Goal: Information Seeking & Learning: Learn about a topic

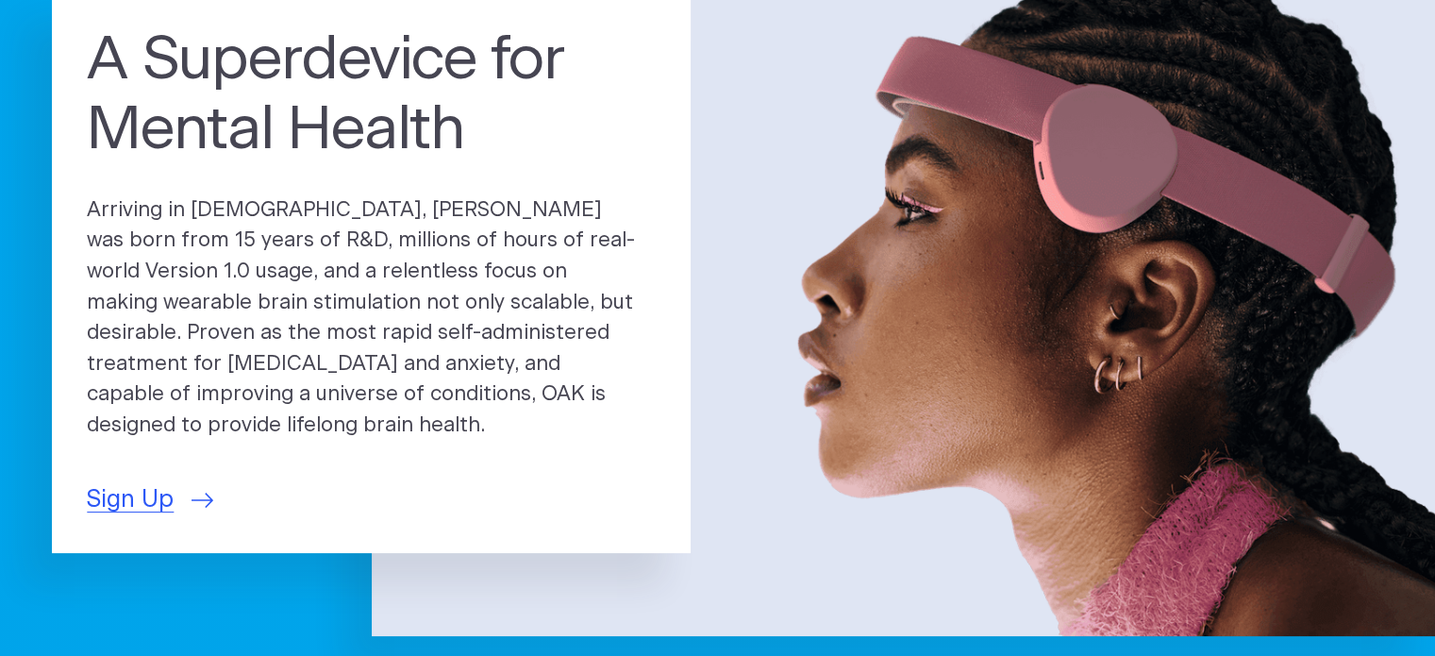
scroll to position [283, 0]
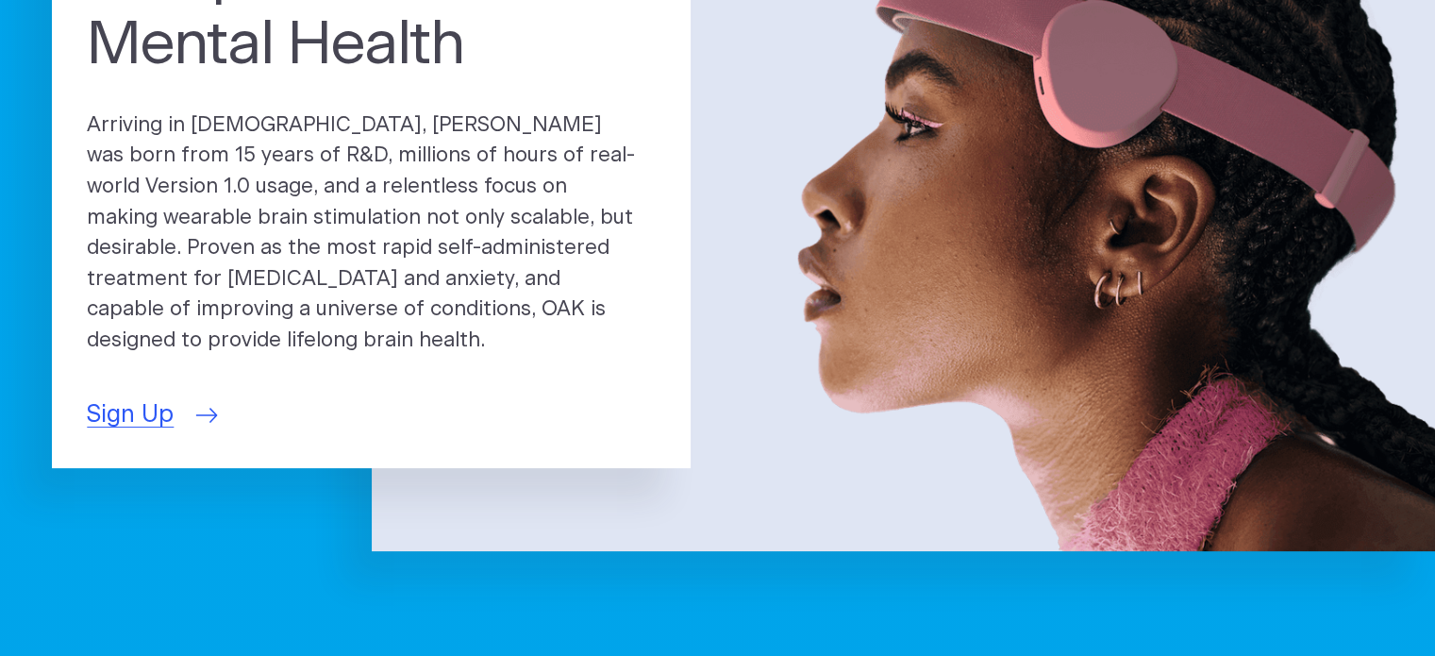
click at [143, 398] on span "Sign Up" at bounding box center [130, 415] width 87 height 36
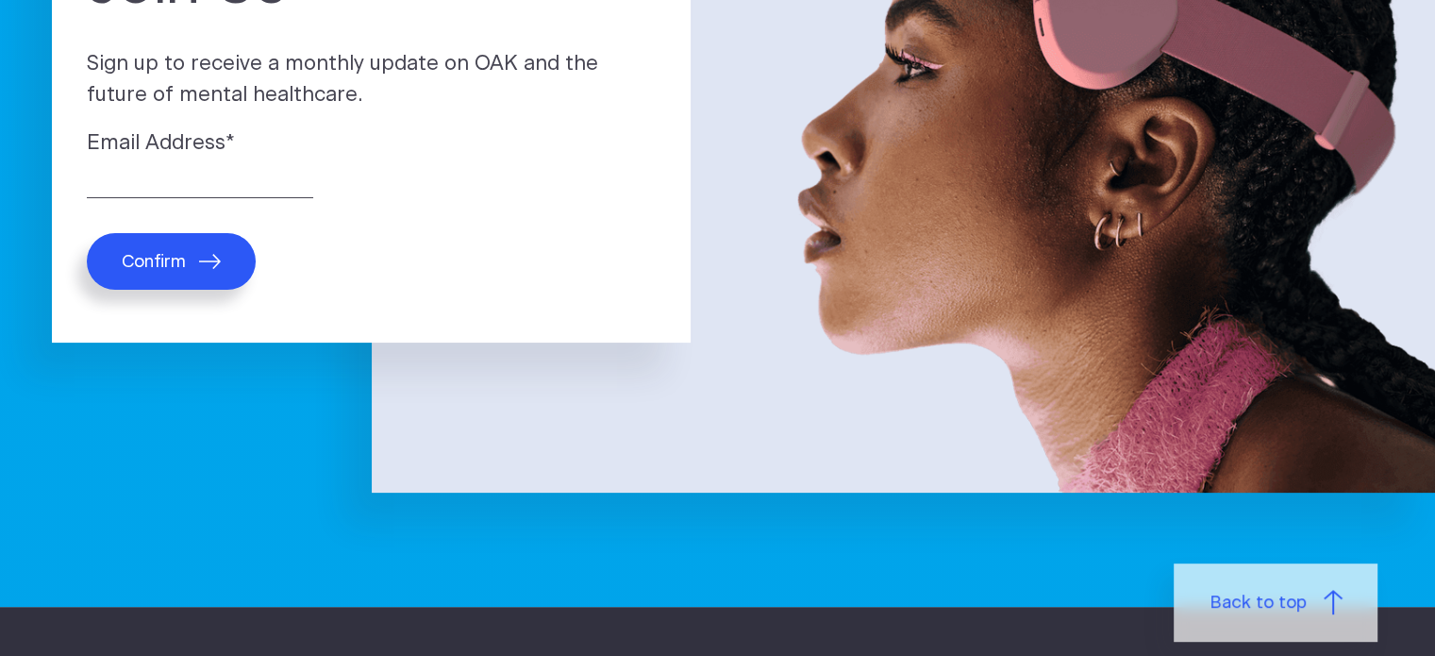
scroll to position [283, 0]
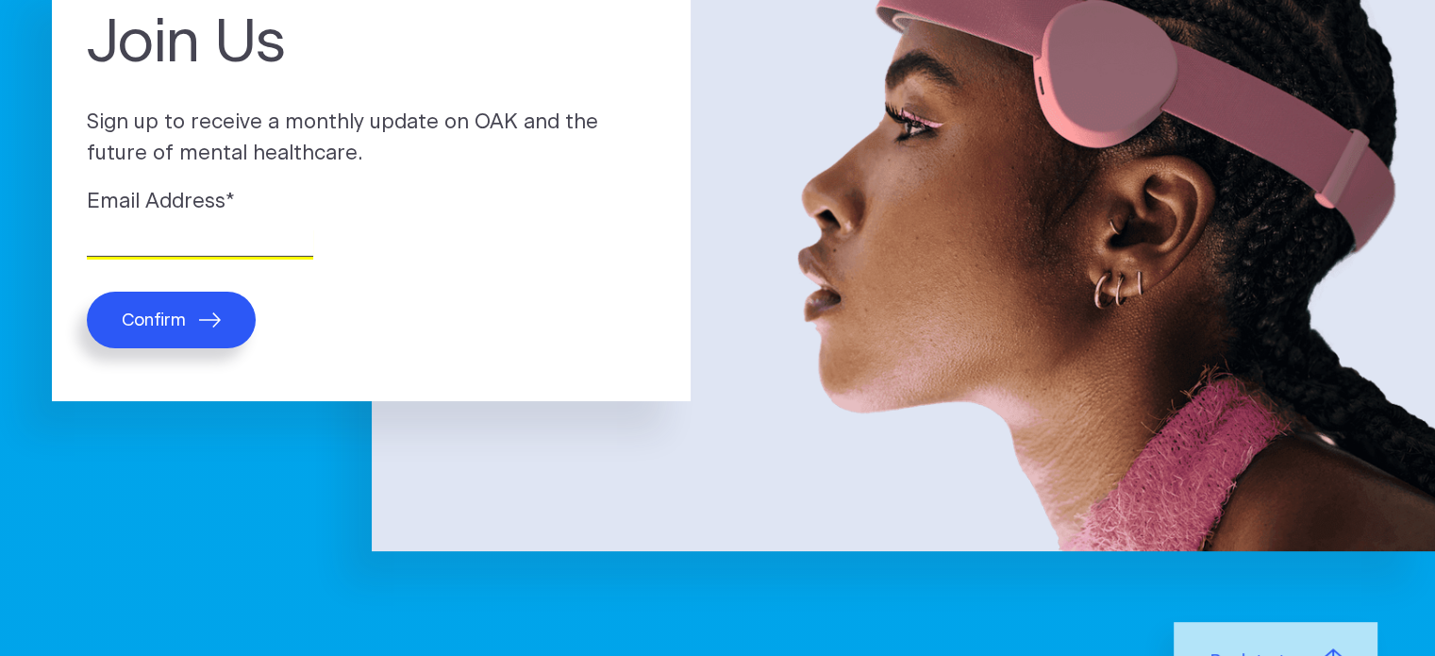
click at [227, 233] on input "Email Address *" at bounding box center [200, 241] width 226 height 29
type input "brettatteberry@yahoo.com"
click at [183, 316] on span "Confirm" at bounding box center [154, 320] width 64 height 22
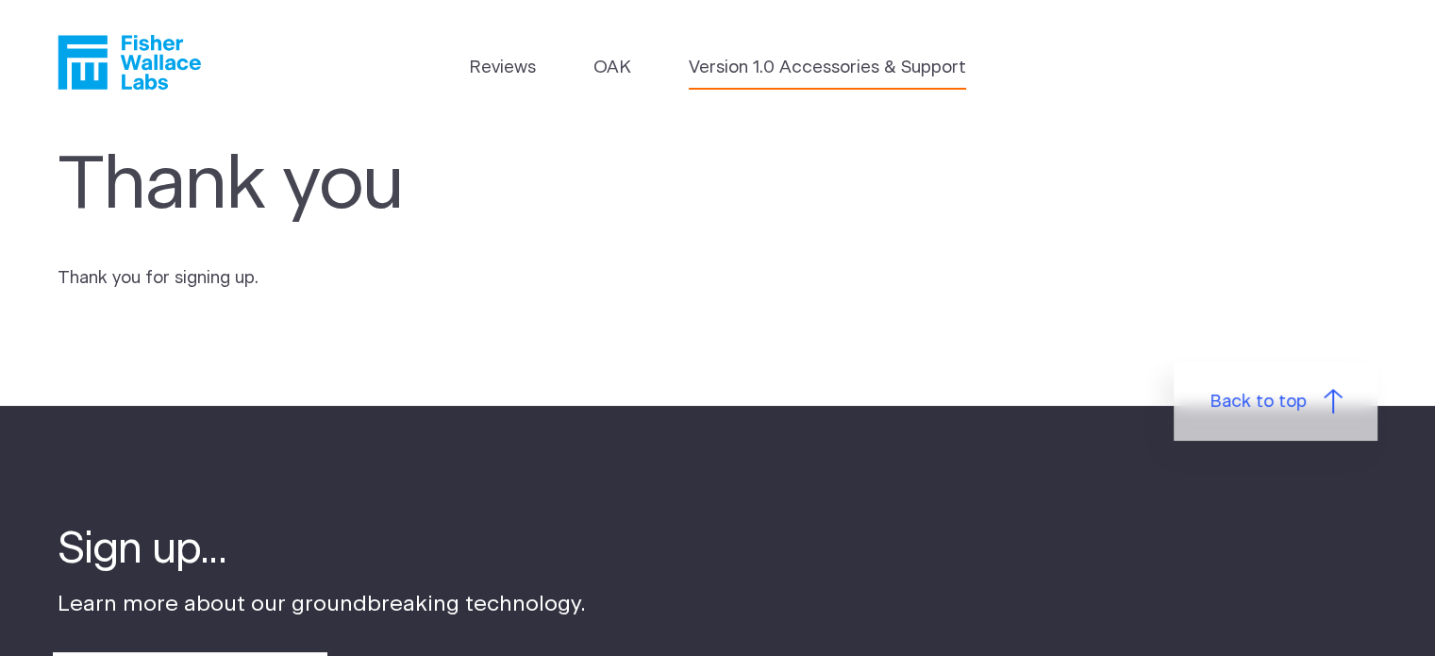
click at [834, 67] on link "Version 1.0 Accessories & Support" at bounding box center [827, 68] width 277 height 26
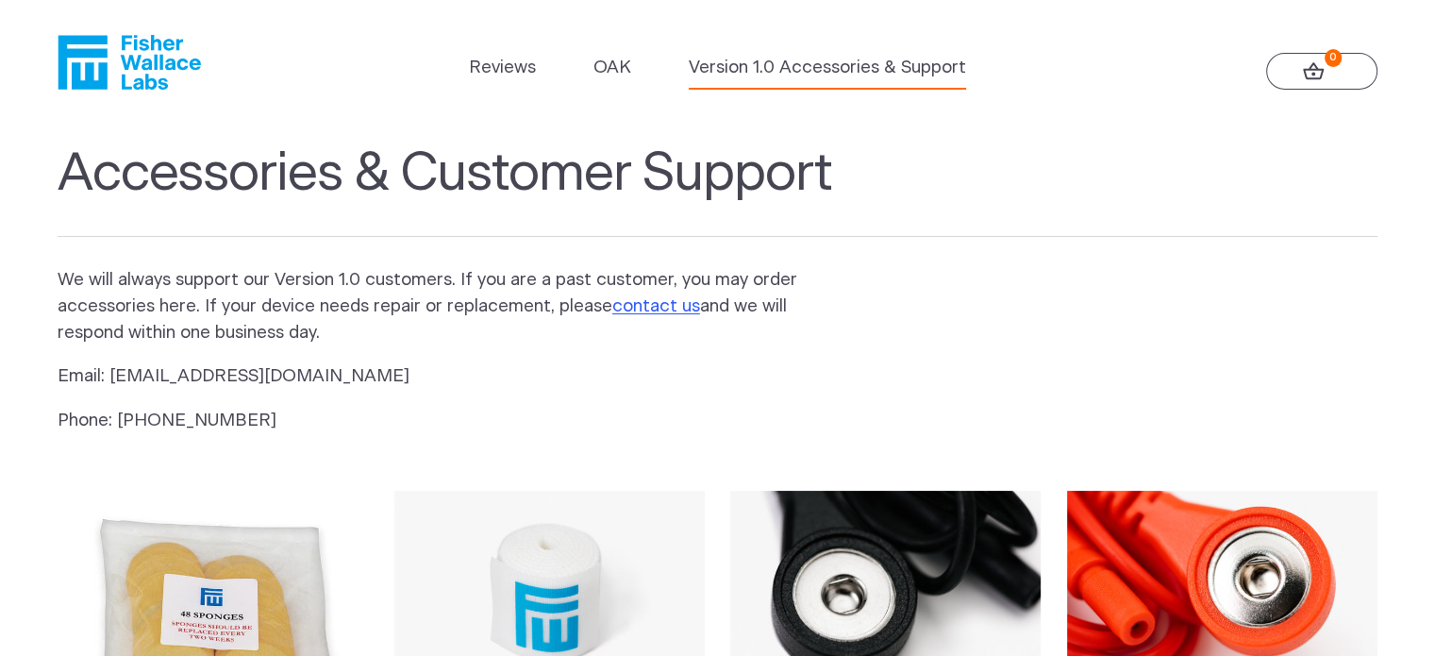
click at [631, 67] on ul "Reviews OAK Version 1.0 Accessories & Support" at bounding box center [717, 72] width 497 height 35
click at [602, 75] on link "OAK" at bounding box center [612, 68] width 38 height 26
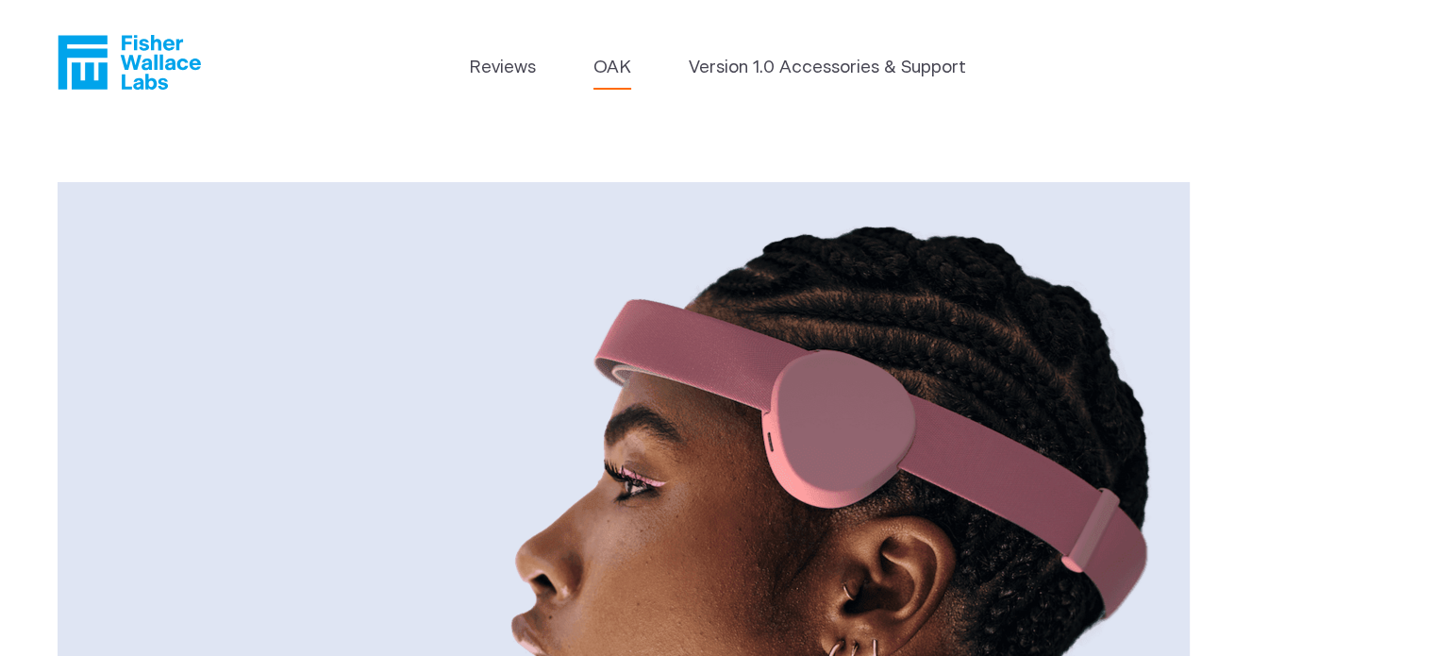
click at [151, 68] on icon "Fisher Wallace" at bounding box center [136, 62] width 129 height 55
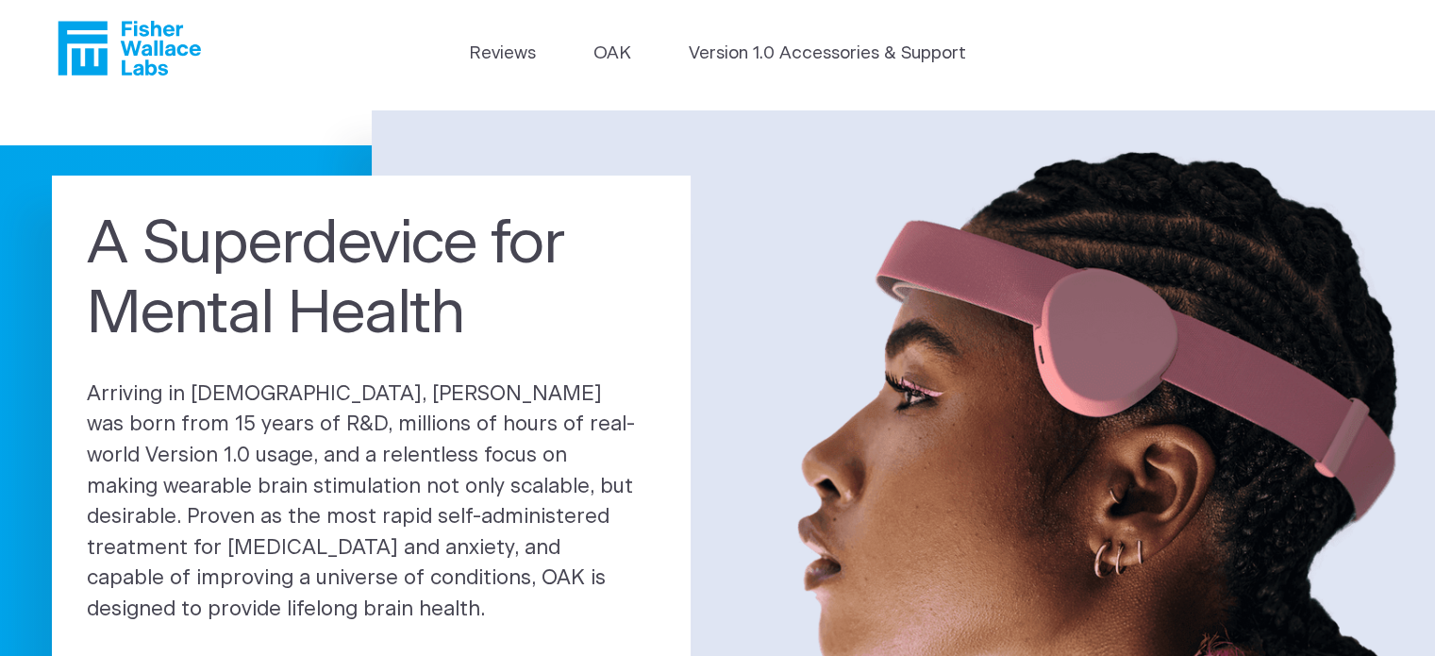
scroll to position [283, 0]
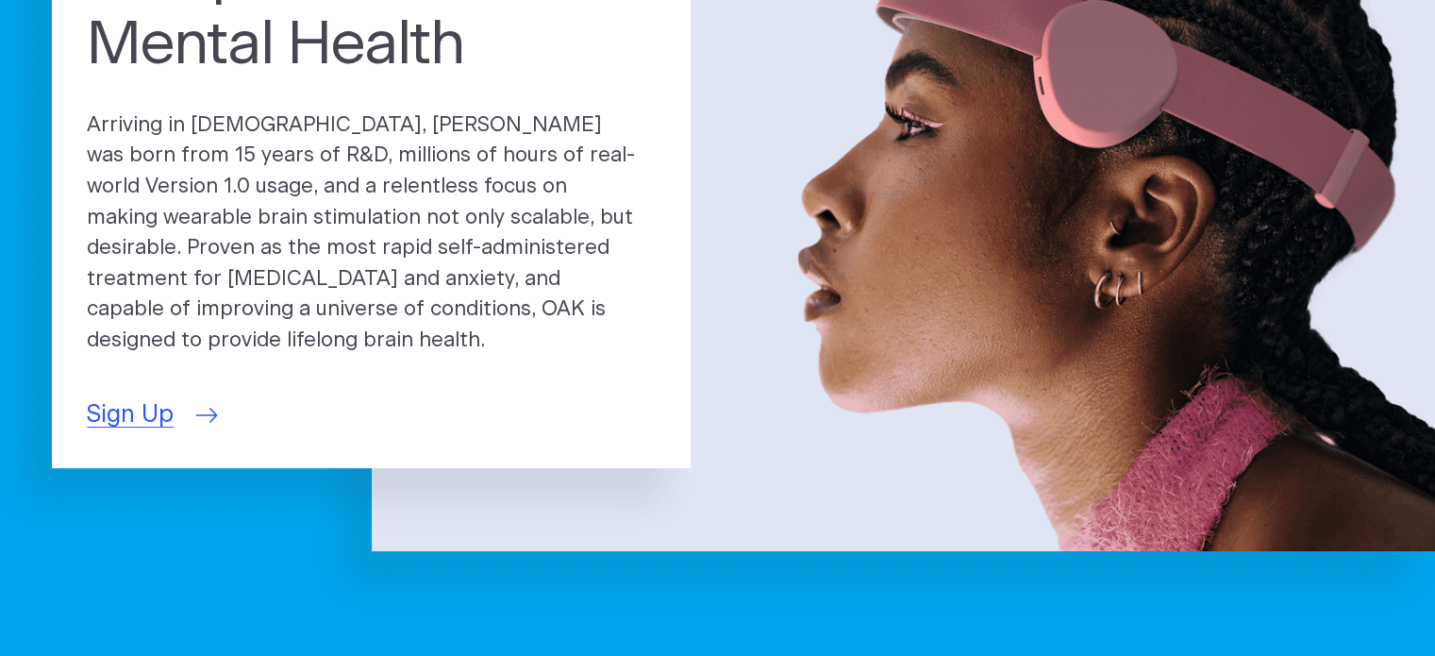
click at [206, 408] on icon at bounding box center [206, 415] width 22 height 15
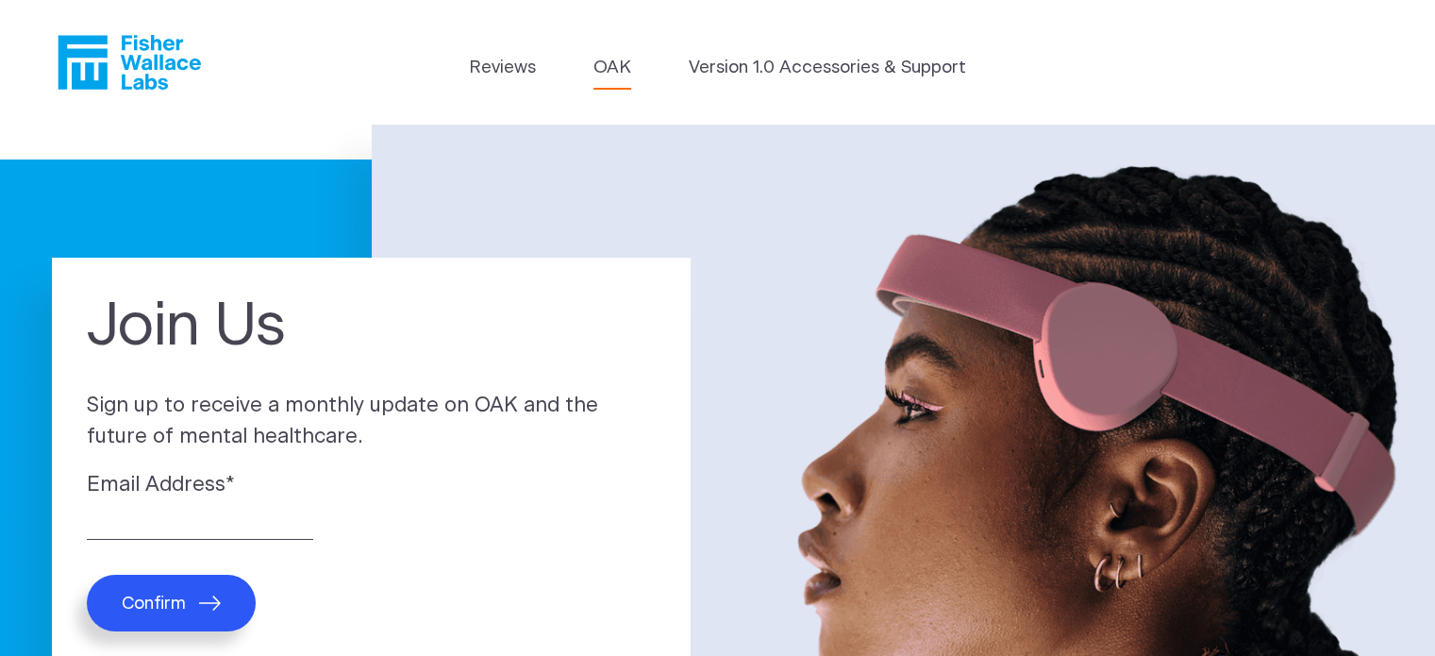
click at [605, 72] on link "OAK" at bounding box center [612, 68] width 38 height 26
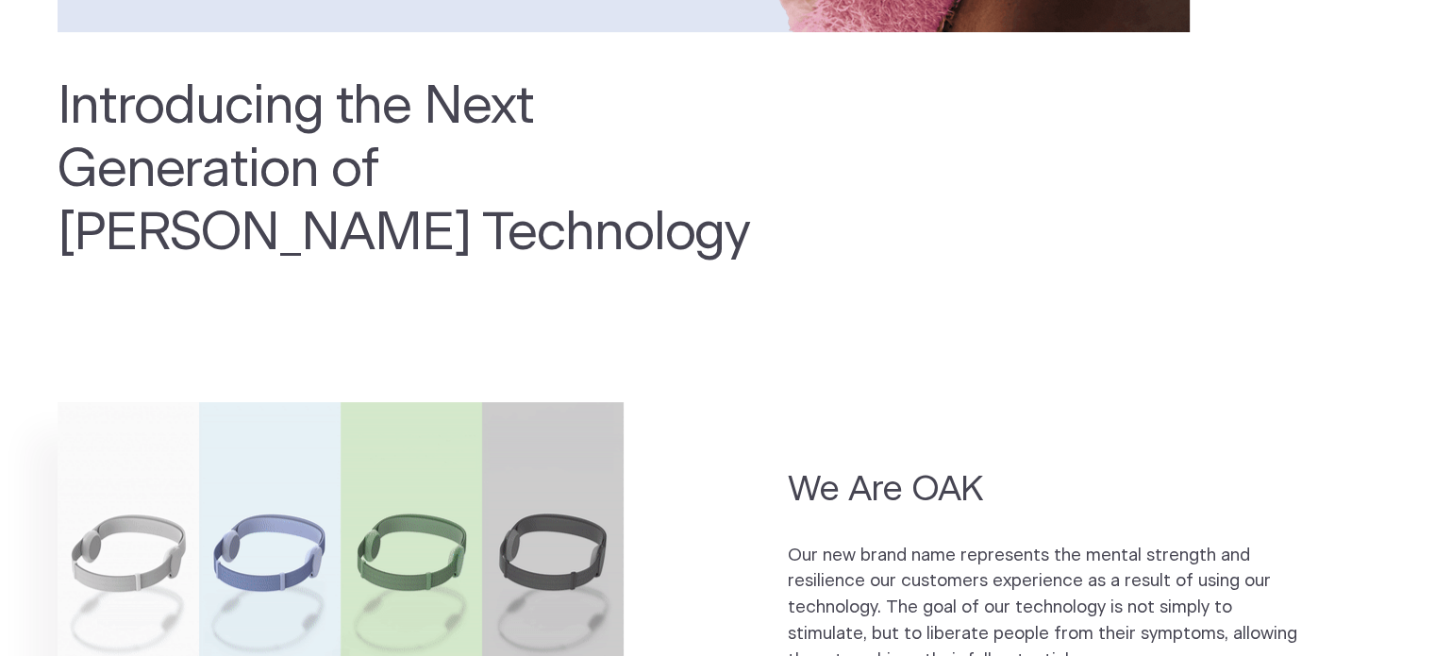
scroll to position [1132, 0]
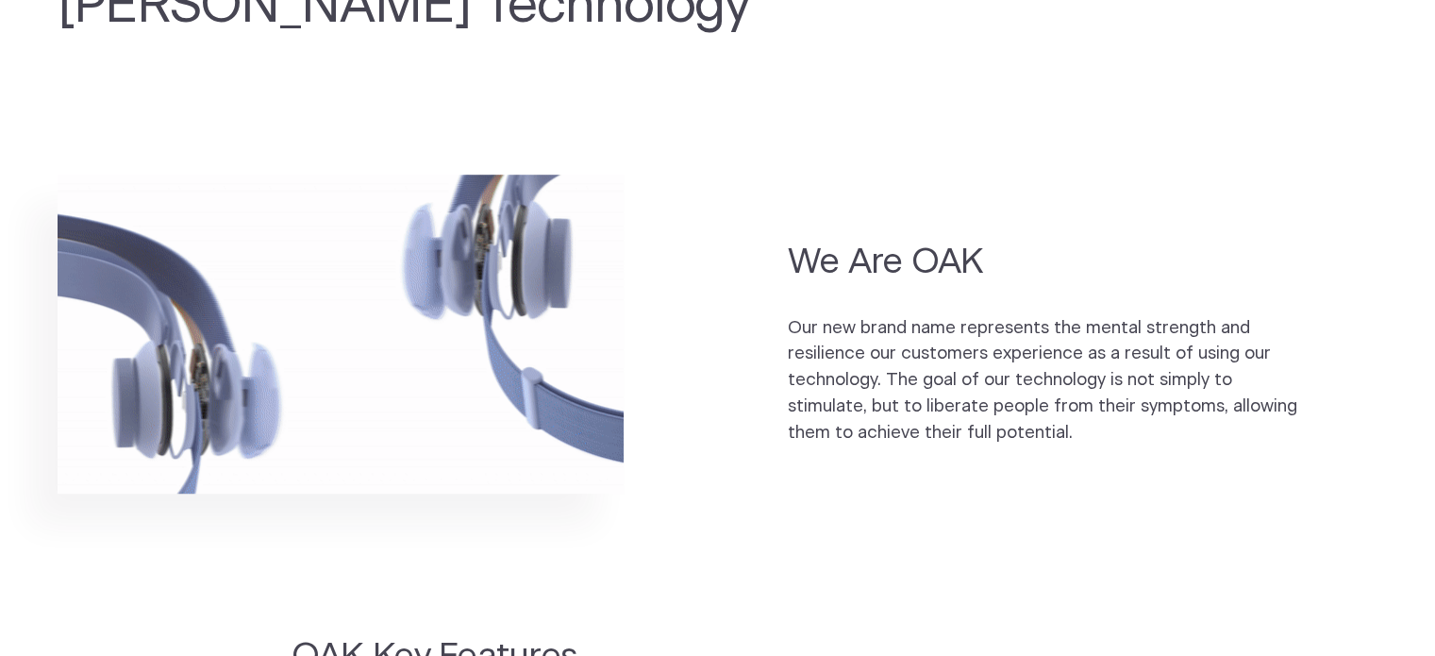
click at [562, 366] on img at bounding box center [341, 334] width 566 height 319
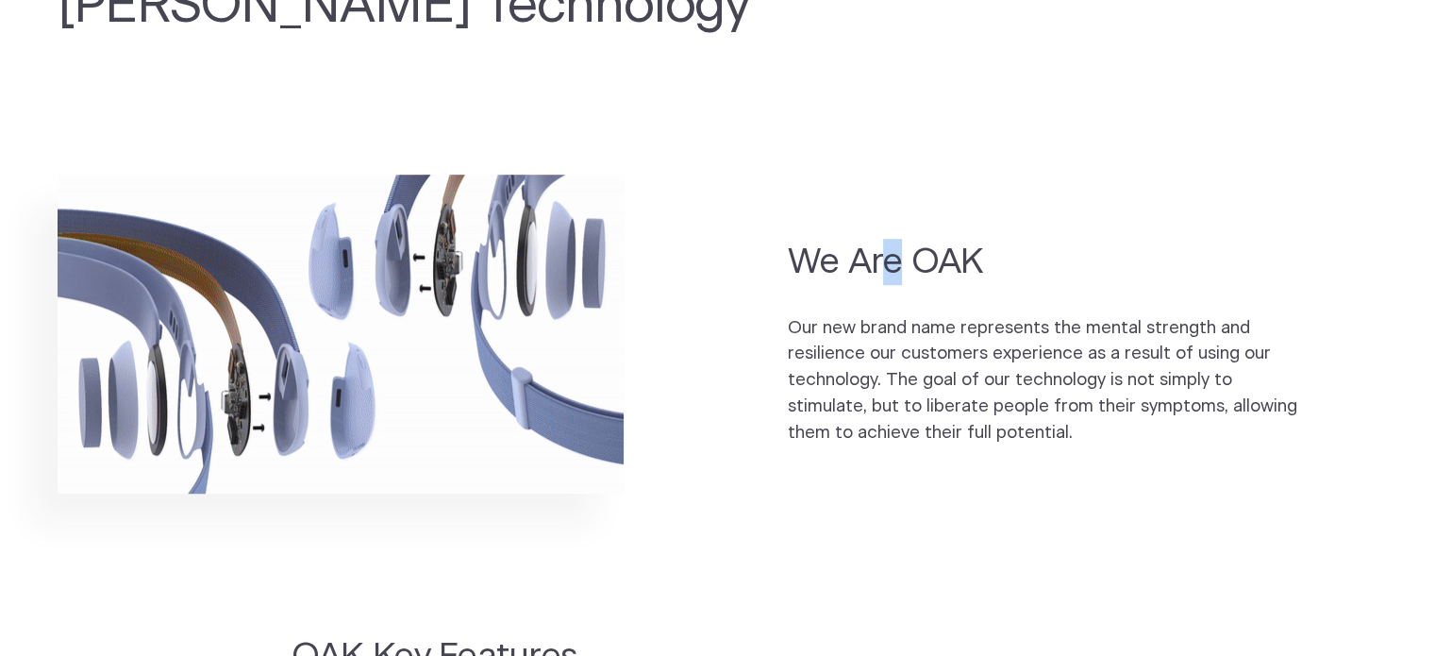
drag, startPoint x: 891, startPoint y: 243, endPoint x: 883, endPoint y: 259, distance: 17.7
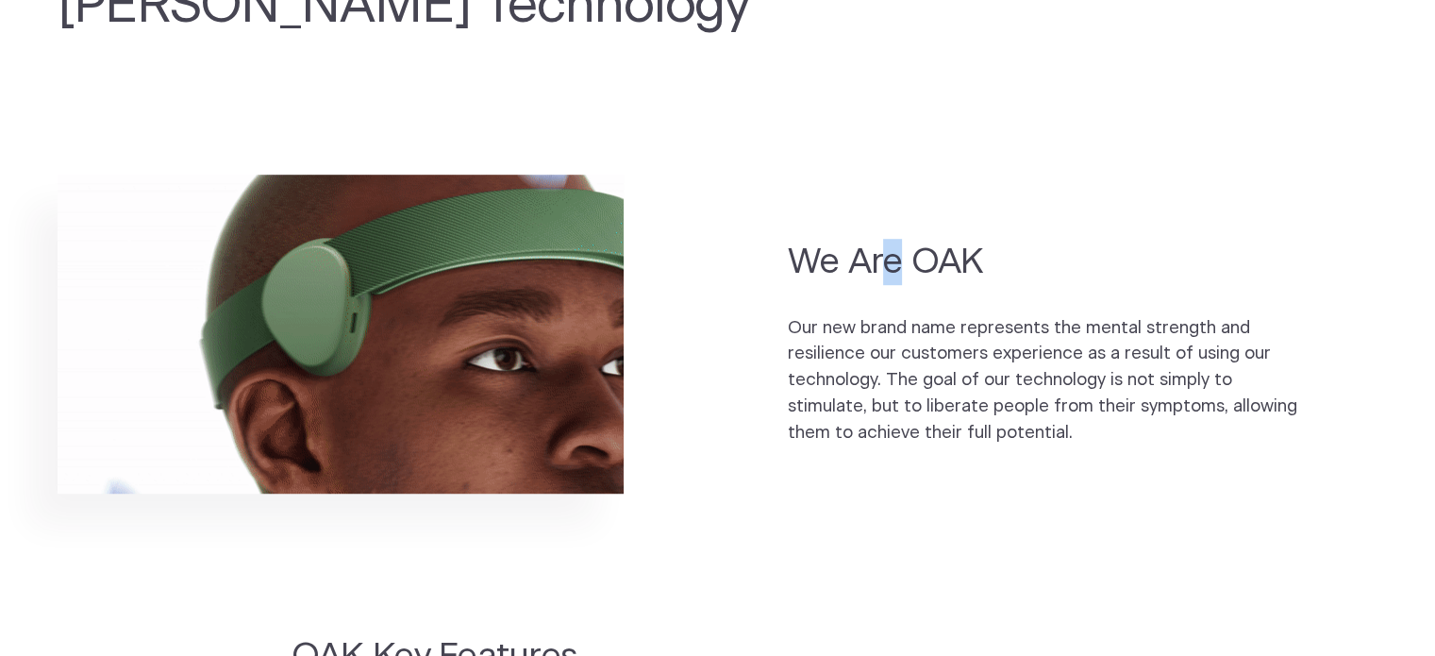
click at [891, 248] on h2 "We Are OAK" at bounding box center [1048, 262] width 520 height 46
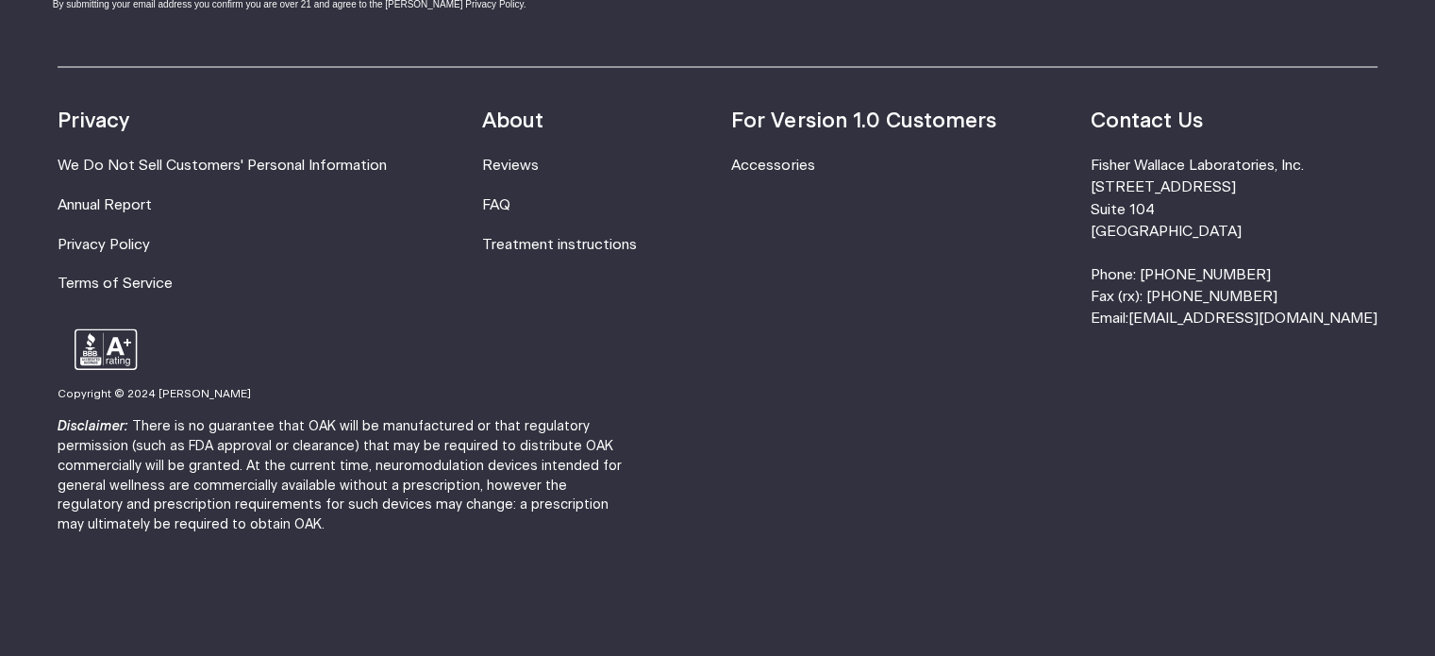
scroll to position [3520, 0]
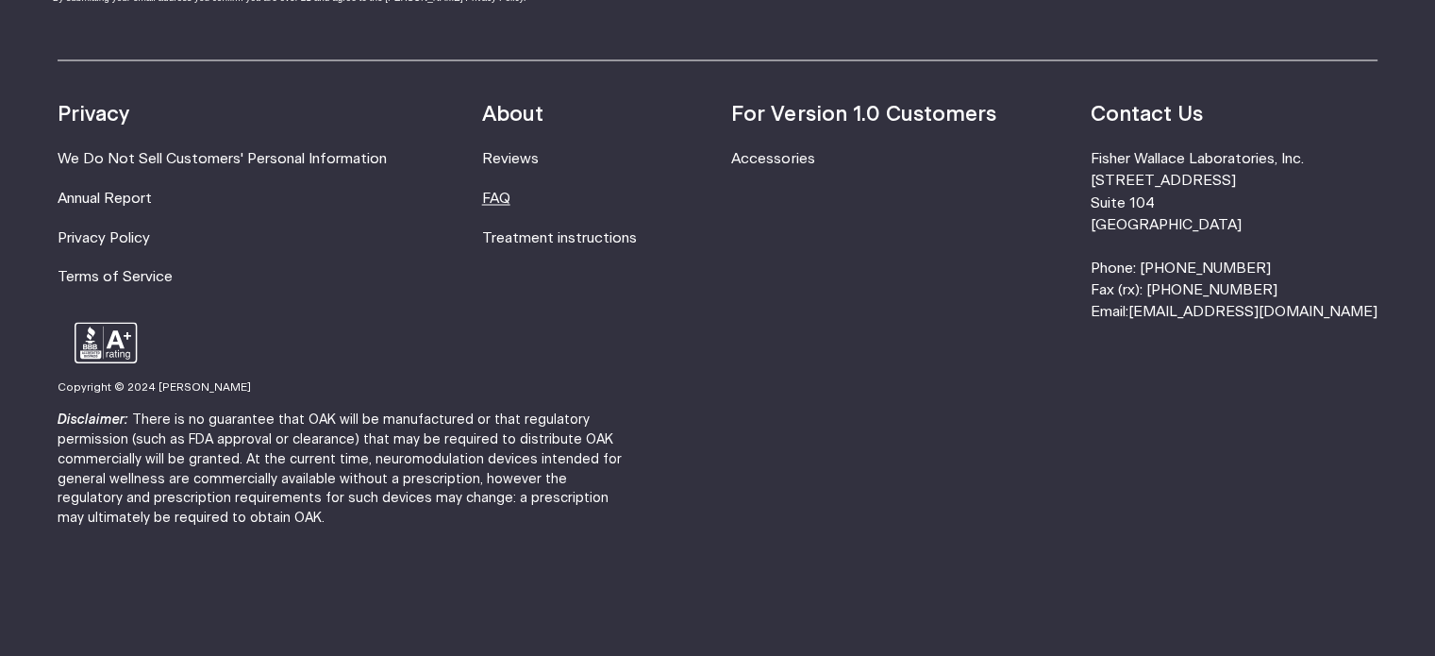
click at [510, 204] on link "FAQ" at bounding box center [496, 198] width 28 height 14
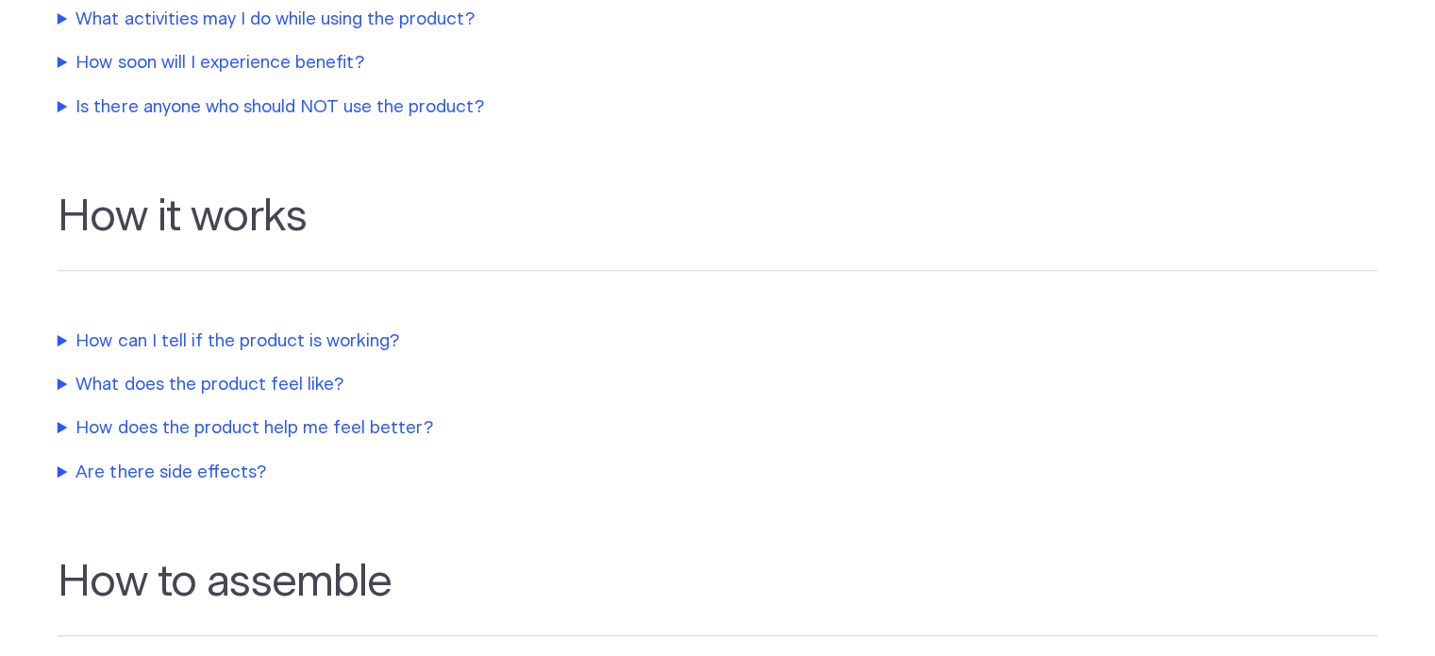
scroll to position [849, 0]
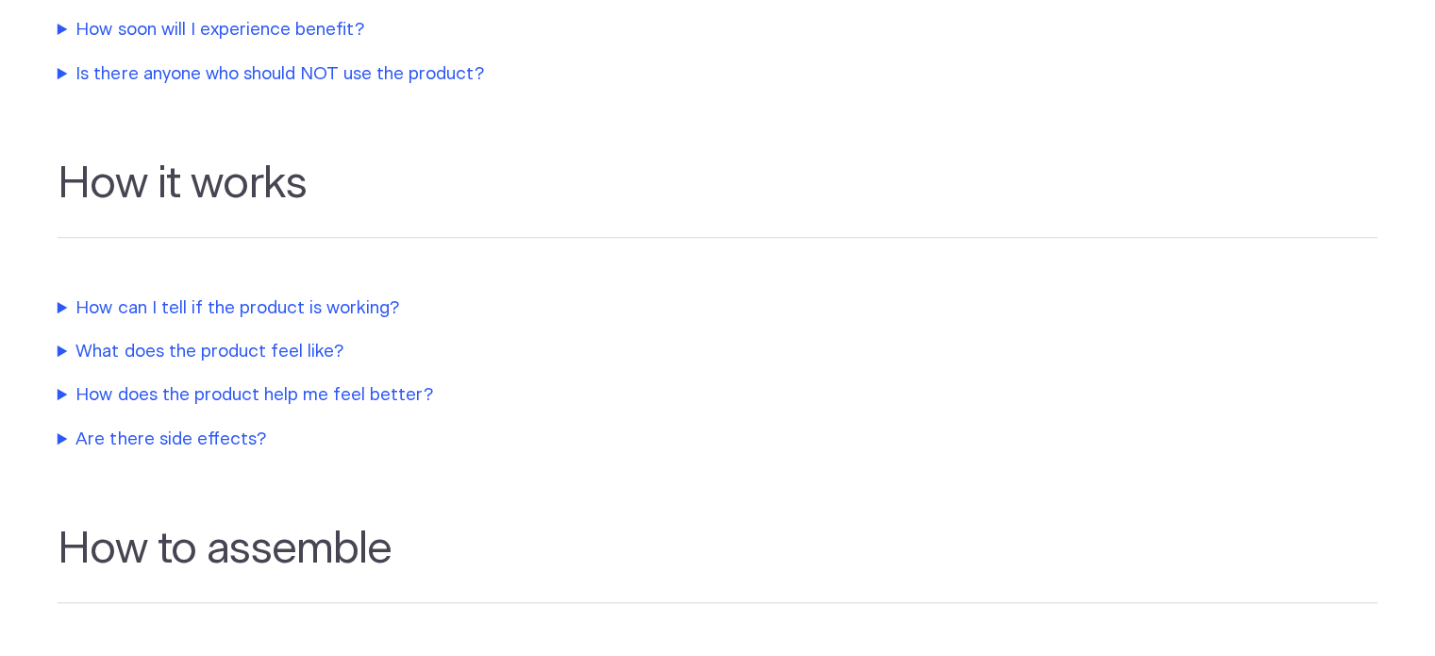
click at [444, 78] on summary "Is there anyone who should NOT use the product?" at bounding box center [454, 74] width 792 height 26
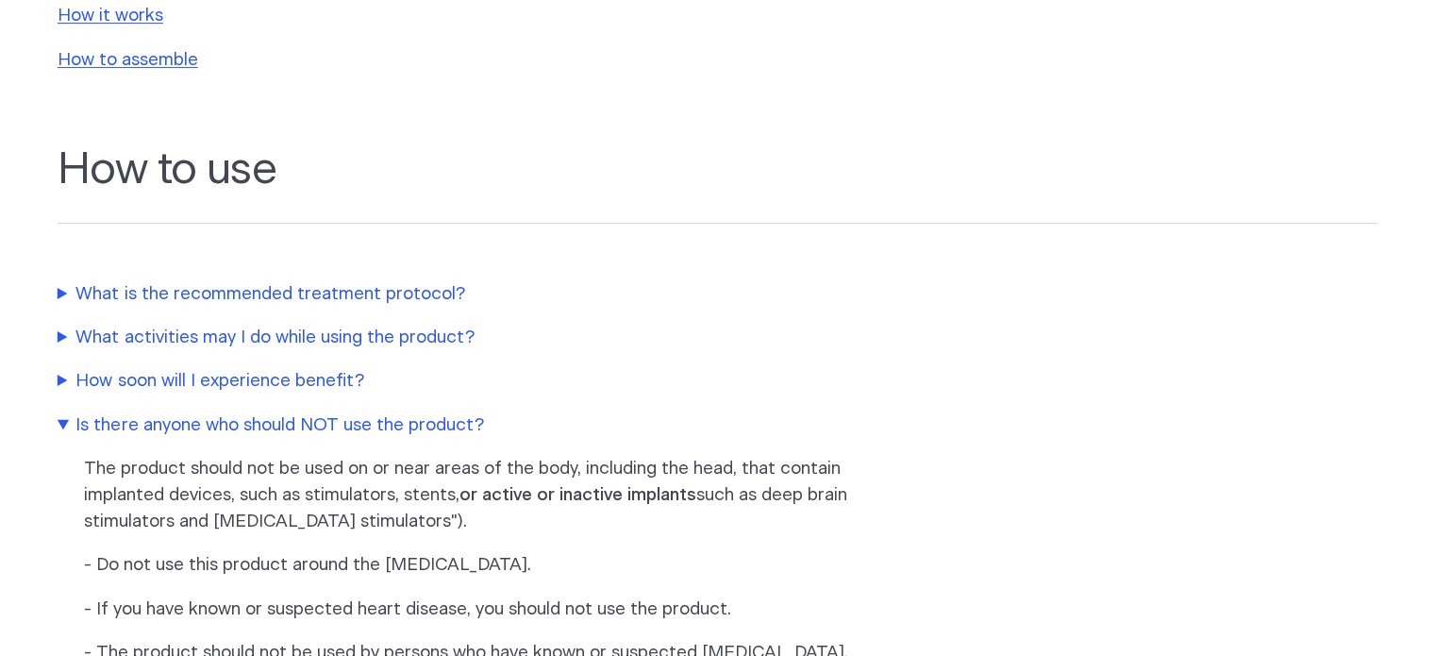
scroll to position [189, 0]
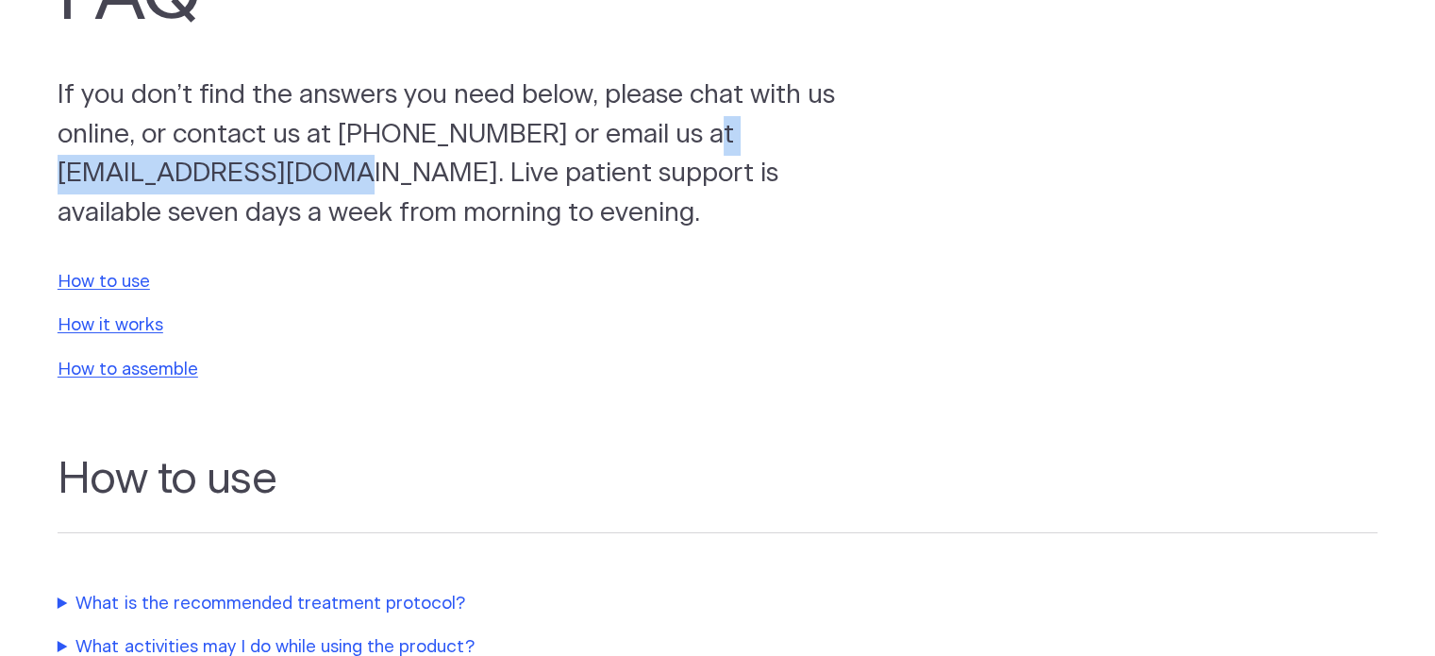
drag, startPoint x: 342, startPoint y: 177, endPoint x: 59, endPoint y: 180, distance: 282.1
click at [59, 180] on p "If you don’t find the answers you need below, please chat with us online, or co…" at bounding box center [470, 155] width 825 height 158
copy p "[EMAIL_ADDRESS][DOMAIN_NAME]"
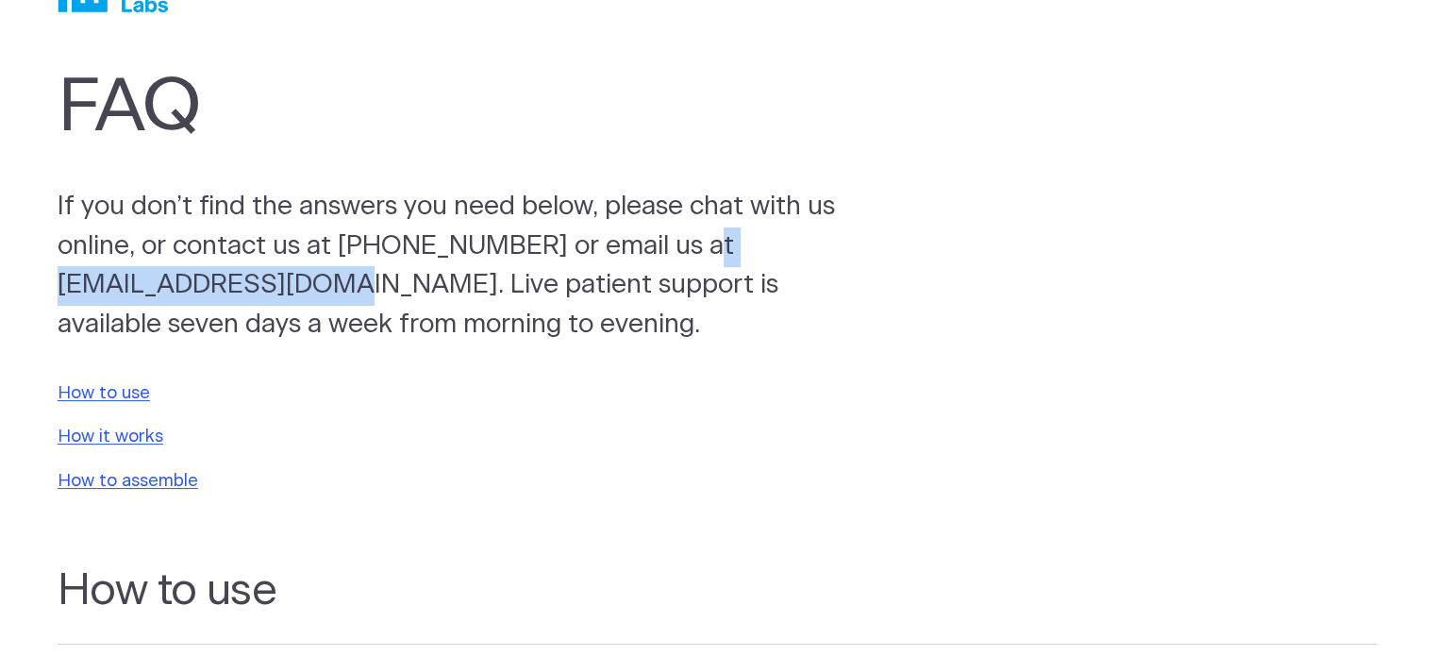
scroll to position [0, 0]
